Goal: Information Seeking & Learning: Check status

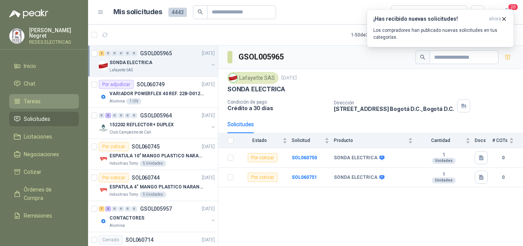
click at [32, 97] on span "Tareas" at bounding box center [32, 101] width 17 height 8
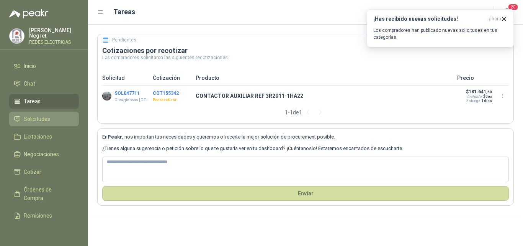
click at [40, 119] on span "Solicitudes" at bounding box center [37, 119] width 26 height 8
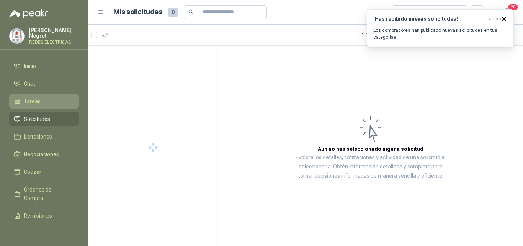
click at [40, 100] on li "Tareas" at bounding box center [44, 101] width 61 height 8
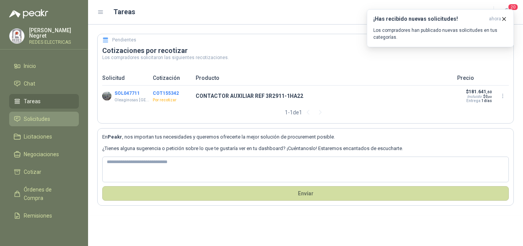
click at [41, 113] on link "Solicitudes" at bounding box center [44, 118] width 70 height 15
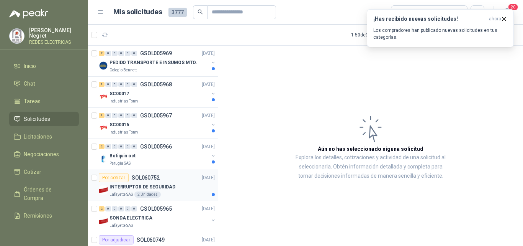
click at [175, 190] on div "INTERRUPTOR DE SEGURIDAD" at bounding box center [162, 186] width 105 height 9
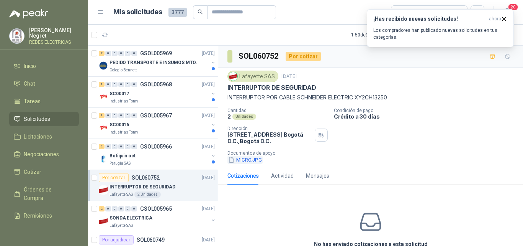
click at [251, 159] on button "MICRO.JPG" at bounding box center [245, 160] width 35 height 8
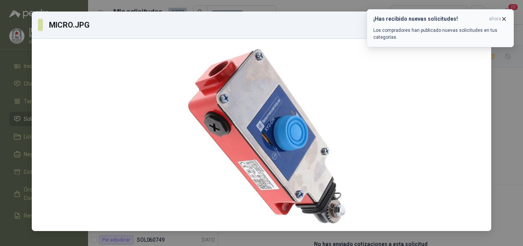
click at [504, 18] on icon "button" at bounding box center [504, 19] width 7 height 7
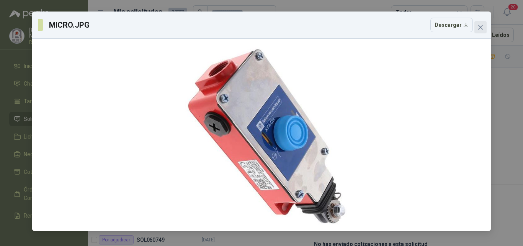
click at [482, 28] on icon "close" at bounding box center [480, 27] width 5 height 5
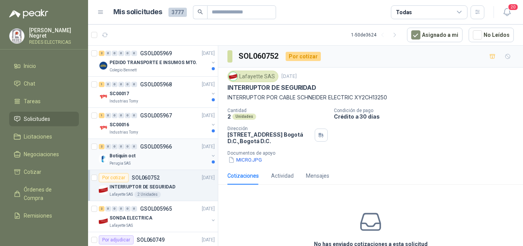
click at [185, 160] on div "Botiquin oct" at bounding box center [159, 155] width 99 height 9
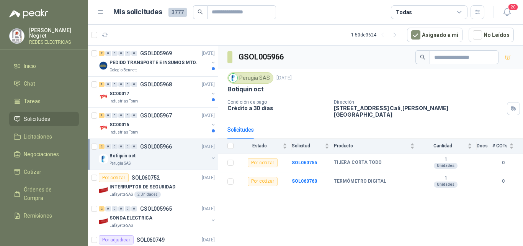
click at [180, 144] on div "2 0 0 0 0 0 GSOL005966 [DATE]" at bounding box center [158, 146] width 118 height 9
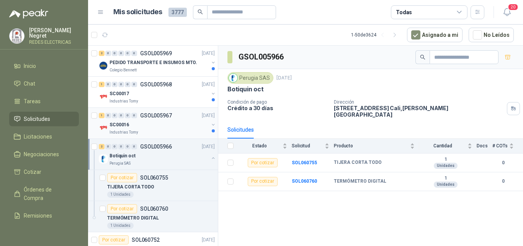
click at [179, 125] on div "SC00016" at bounding box center [159, 124] width 99 height 9
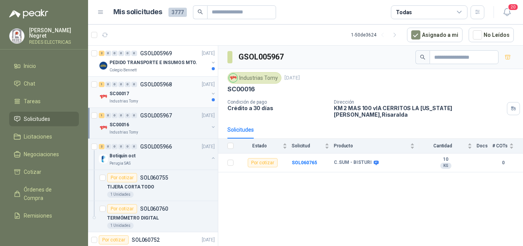
click at [175, 98] on div "Industrias Tomy" at bounding box center [159, 101] width 99 height 6
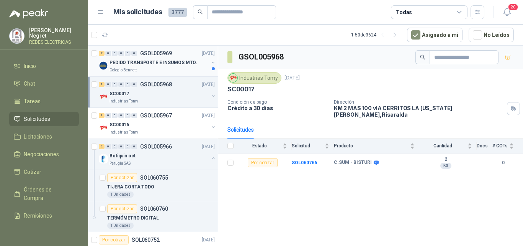
click at [178, 61] on p "PEDIDO TRANSPORTE E INSUMOS MTO." at bounding box center [154, 62] width 88 height 7
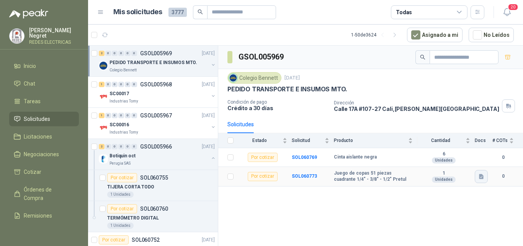
click at [481, 174] on icon "button" at bounding box center [481, 176] width 5 height 5
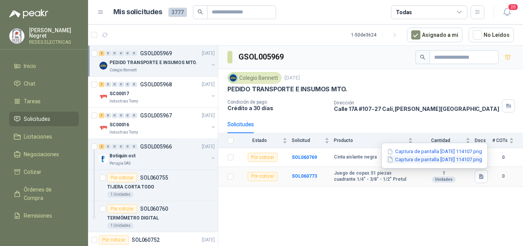
click at [442, 155] on button "Captura de pantalla [DATE] 114107.png" at bounding box center [435, 159] width 97 height 8
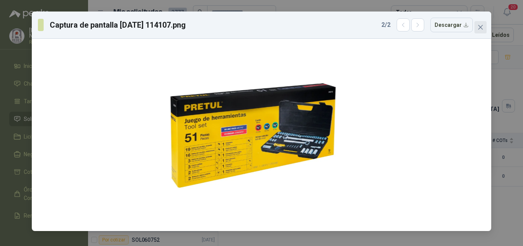
click at [478, 26] on icon "close" at bounding box center [481, 27] width 6 height 6
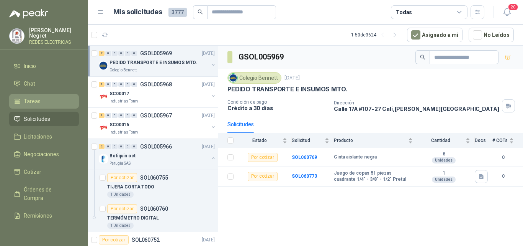
click at [39, 104] on link "Tareas" at bounding box center [44, 101] width 70 height 15
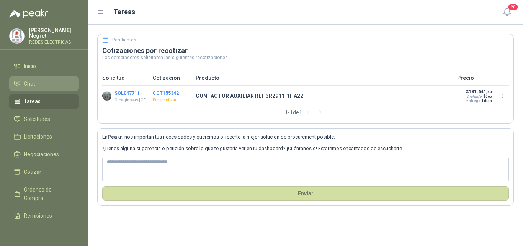
click at [44, 84] on li "Chat" at bounding box center [44, 83] width 61 height 8
